Goal: Navigation & Orientation: Find specific page/section

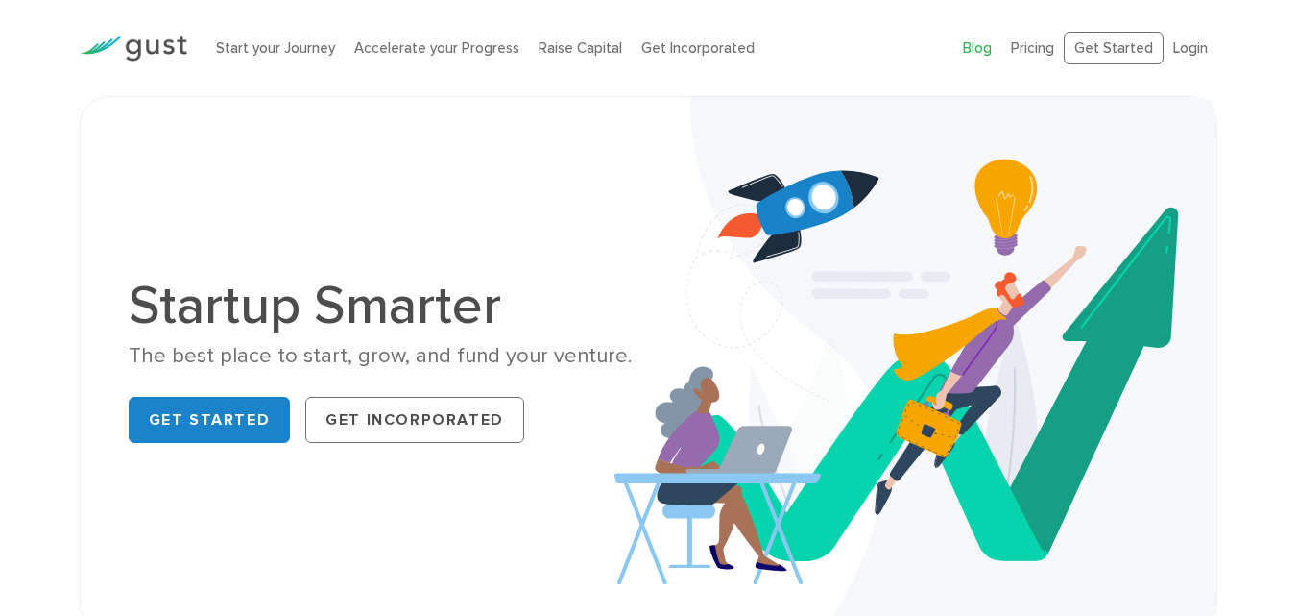
click at [971, 49] on link "Blog" at bounding box center [977, 47] width 29 height 17
